Goal: Information Seeking & Learning: Find specific fact

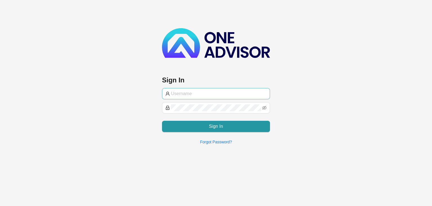
click at [188, 95] on input "text" at bounding box center [219, 93] width 96 height 7
type input "[PERSON_NAME]@hvmws"
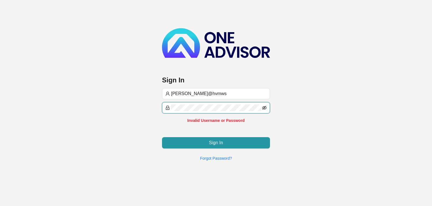
click at [266, 108] on icon "eye-invisible" at bounding box center [264, 107] width 5 height 5
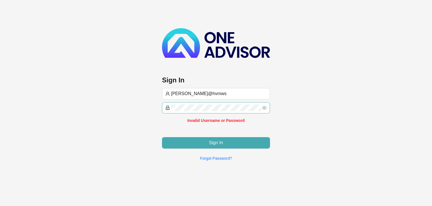
click at [231, 142] on button "Sign In" at bounding box center [216, 142] width 108 height 11
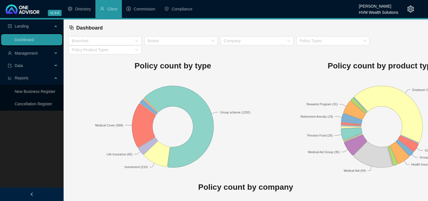
click at [44, 53] on span "Management" at bounding box center [30, 53] width 45 height 11
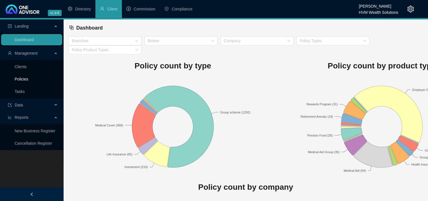
click at [20, 78] on link "Policies" at bounding box center [22, 79] width 14 height 5
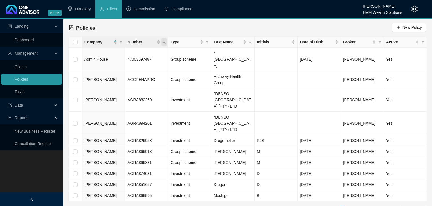
click at [166, 43] on span "Number" at bounding box center [165, 42] width 6 height 8
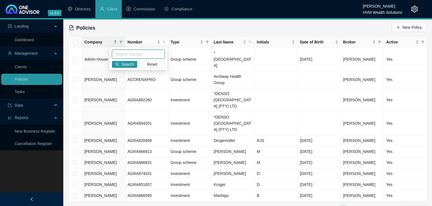
click at [147, 56] on input "text" at bounding box center [138, 54] width 53 height 9
paste input "46500120925"
click at [128, 62] on span "Search" at bounding box center [128, 64] width 12 height 6
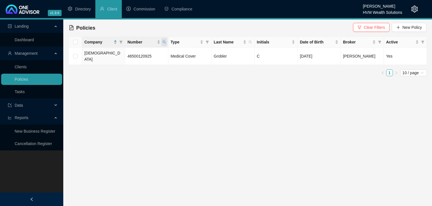
click at [165, 43] on icon "search" at bounding box center [164, 42] width 3 height 3
drag, startPoint x: 106, startPoint y: 53, endPoint x: 94, endPoint y: 53, distance: 11.8
click at [94, 53] on body "v1.9.6 [PERSON_NAME] HVM Wealth Solutions Directory Client Commission Complianc…" at bounding box center [216, 103] width 432 height 206
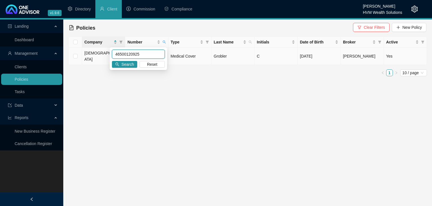
paste input "24004126131"
type input "24004126131"
click at [132, 66] on span "Search" at bounding box center [128, 64] width 12 height 6
drag, startPoint x: 220, startPoint y: 54, endPoint x: 212, endPoint y: 54, distance: 8.2
click at [212, 54] on td "Mncube" at bounding box center [233, 56] width 43 height 17
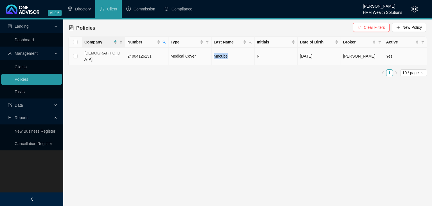
copy td "Mncube"
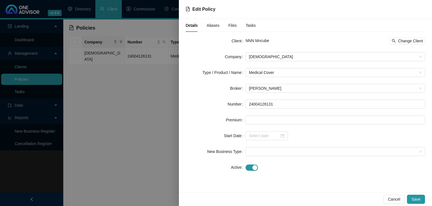
click at [262, 39] on span "NNN Mncube" at bounding box center [258, 40] width 24 height 5
copy span "Mncube"
click at [392, 199] on span "Cancel" at bounding box center [394, 199] width 12 height 6
